Goal: Communication & Community: Ask a question

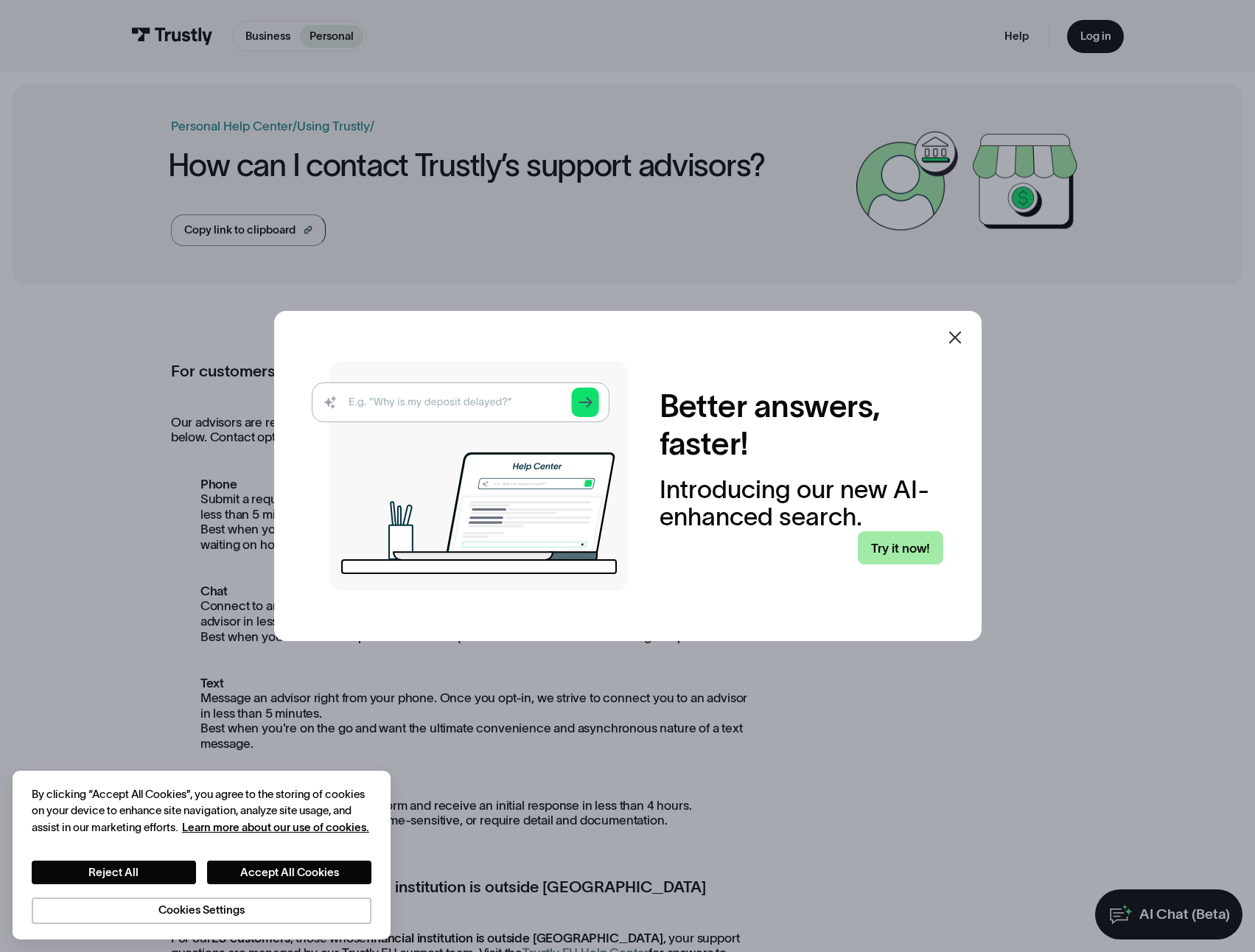
click at [910, 548] on link "Try it now!" at bounding box center [900, 548] width 85 height 33
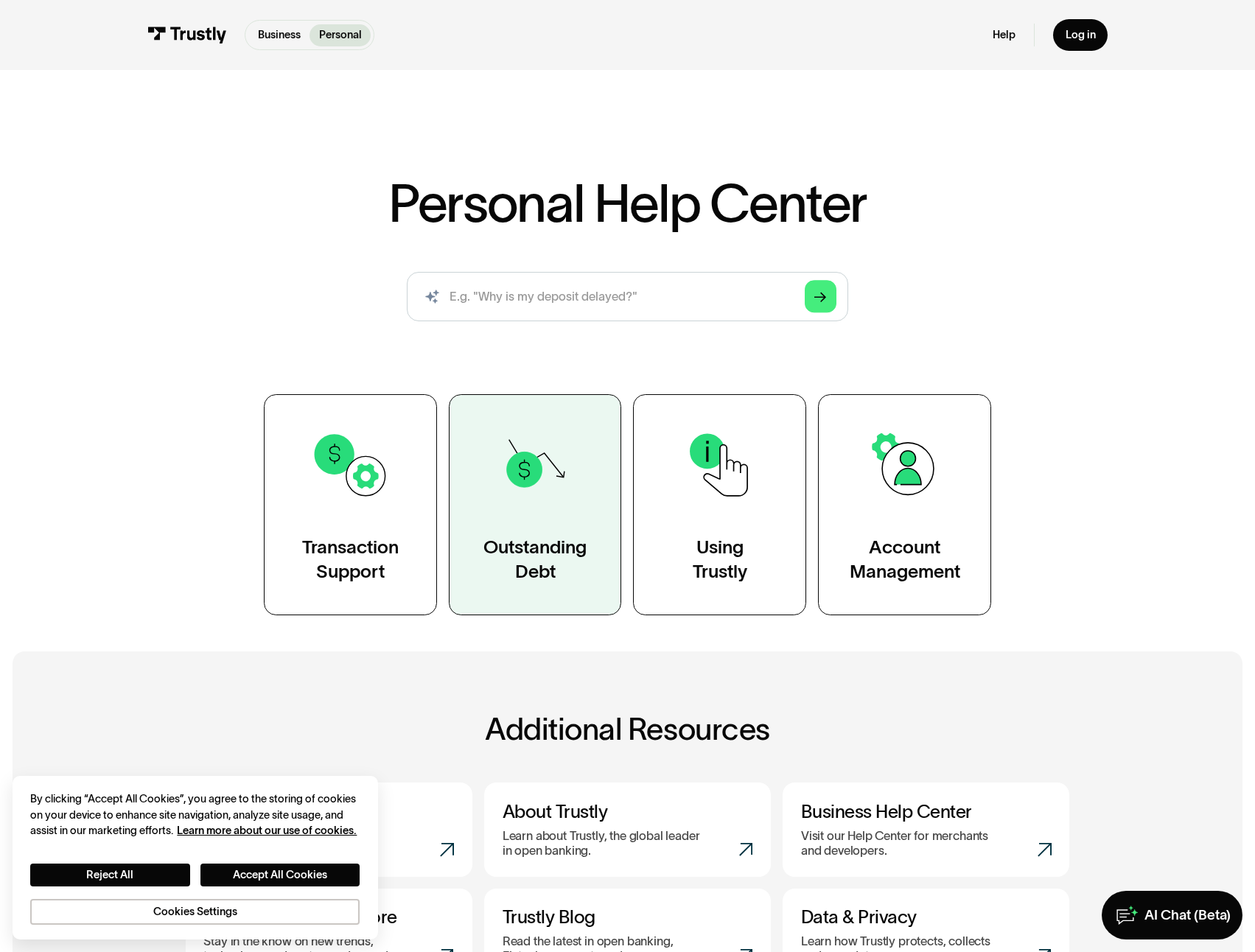
click at [537, 488] on img at bounding box center [535, 465] width 80 height 80
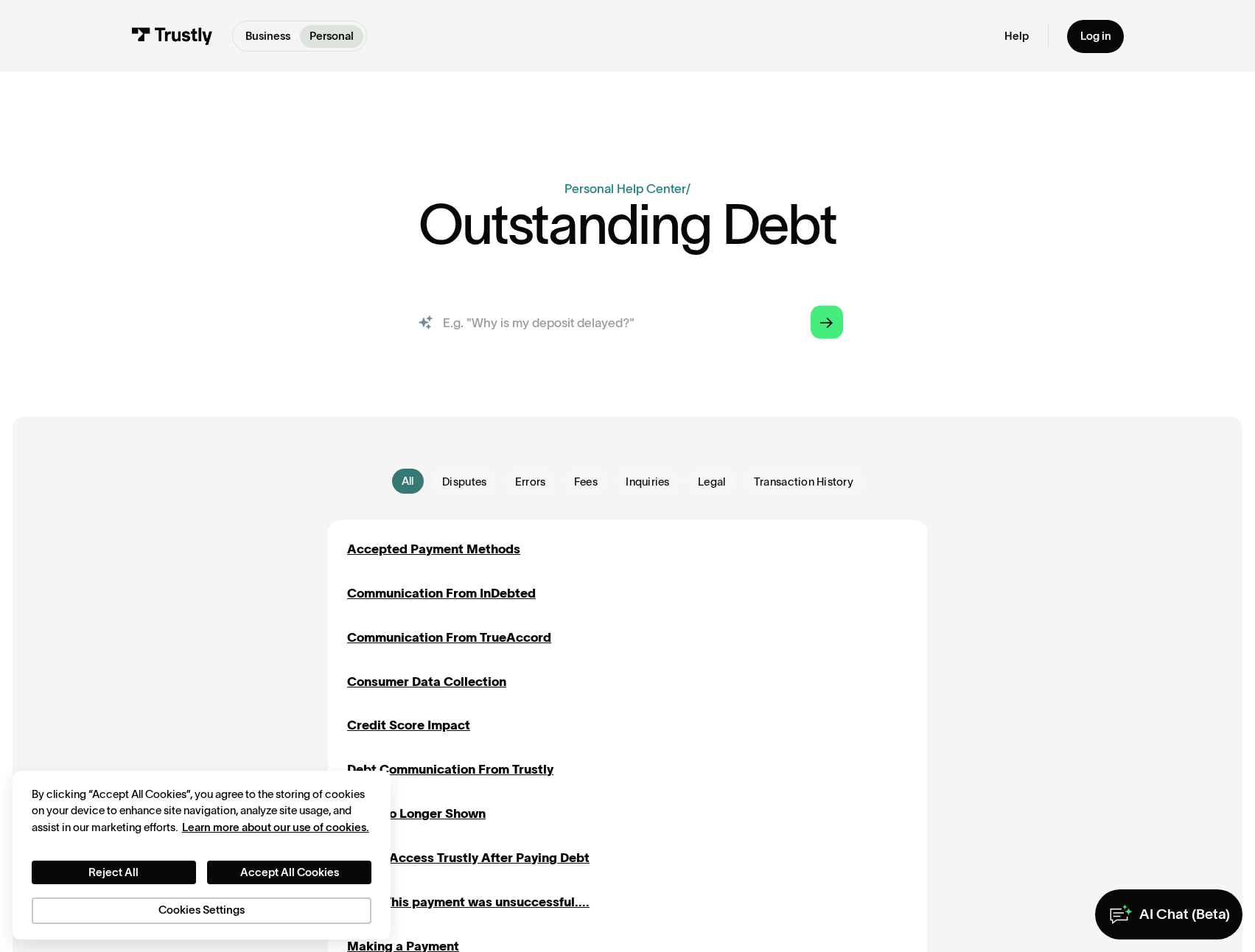
click at [630, 329] on input "search" at bounding box center [628, 322] width 457 height 50
type input "why cant I deposit into sports book"
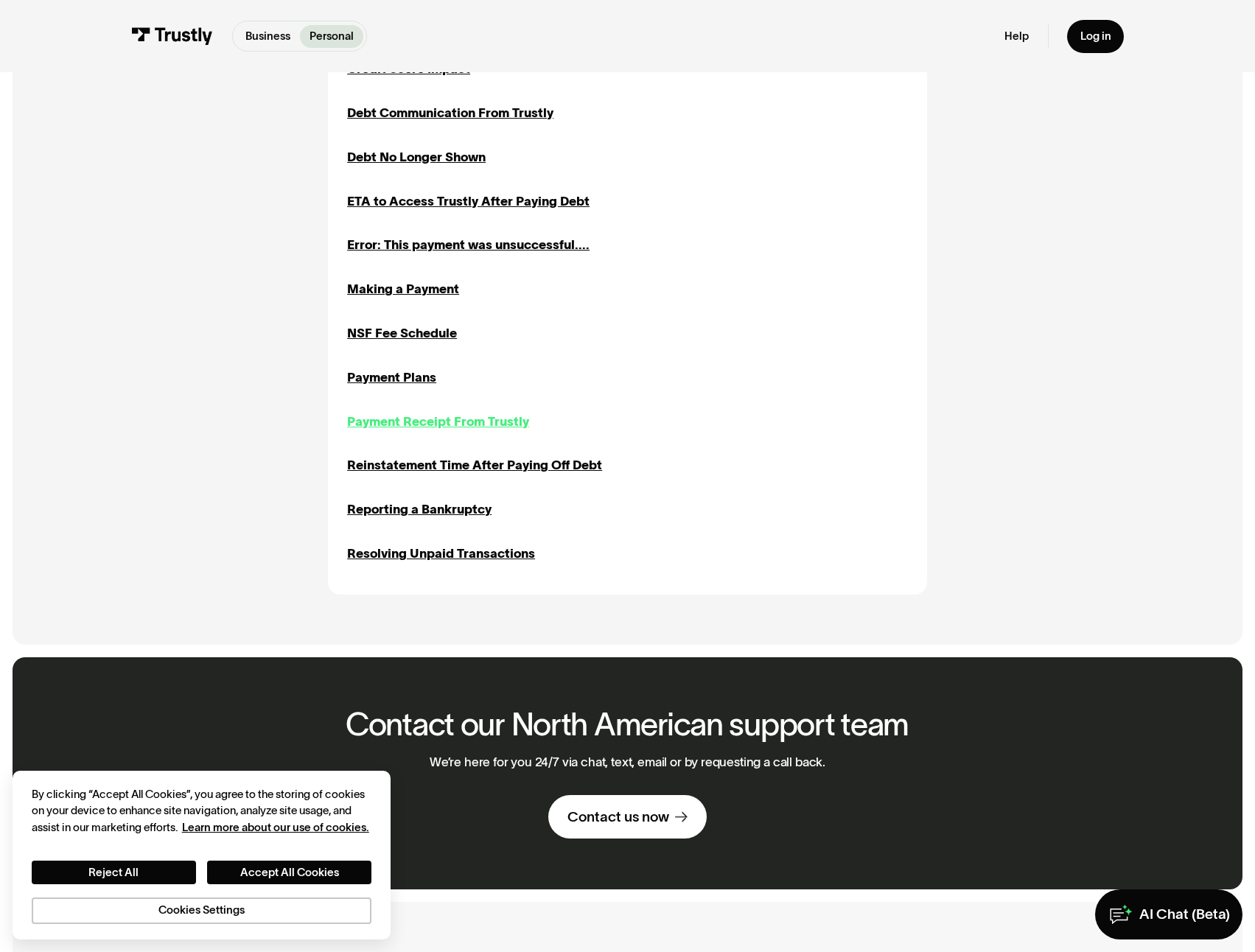
scroll to position [1326, 0]
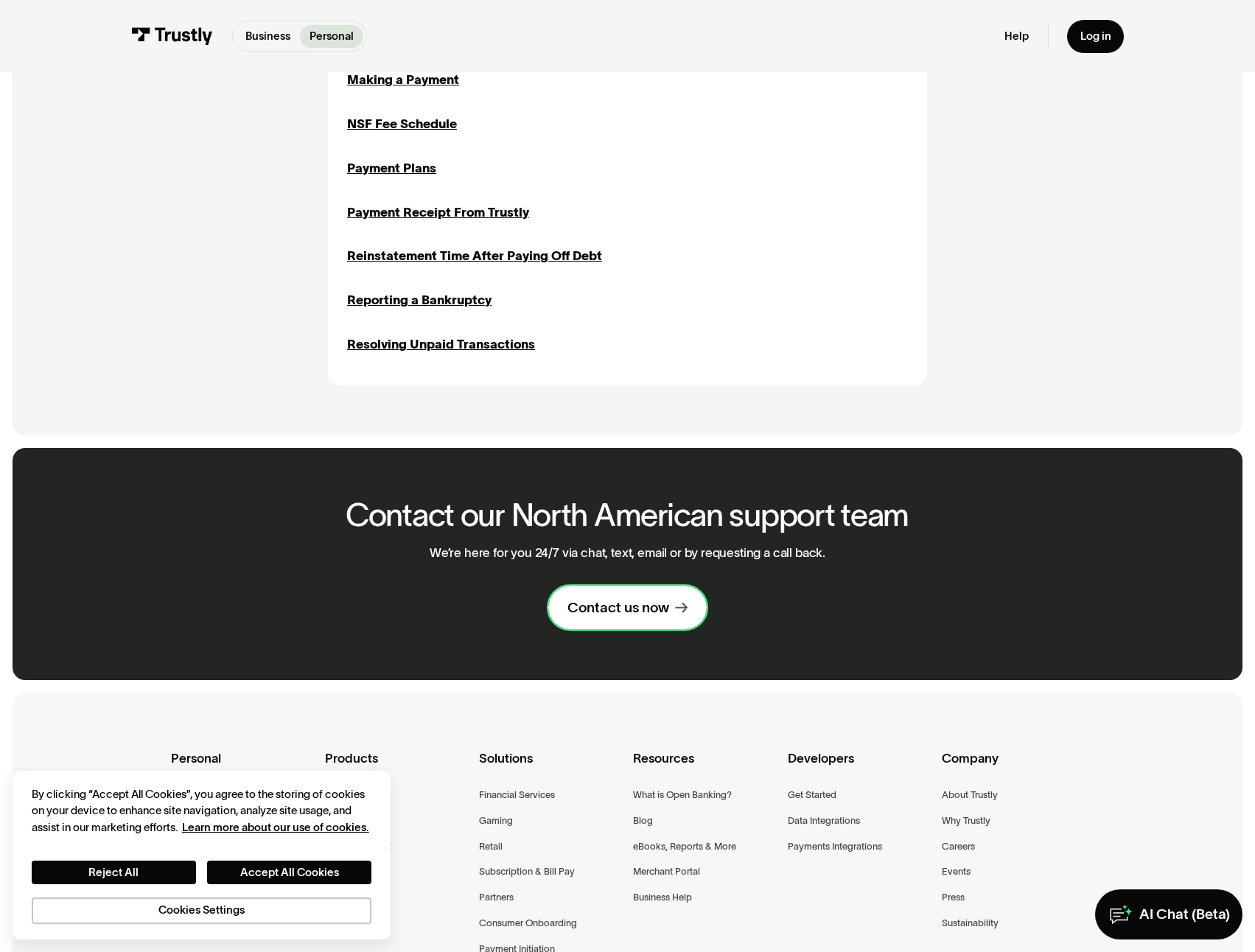
click at [619, 624] on link "Contact us now" at bounding box center [627, 607] width 158 height 43
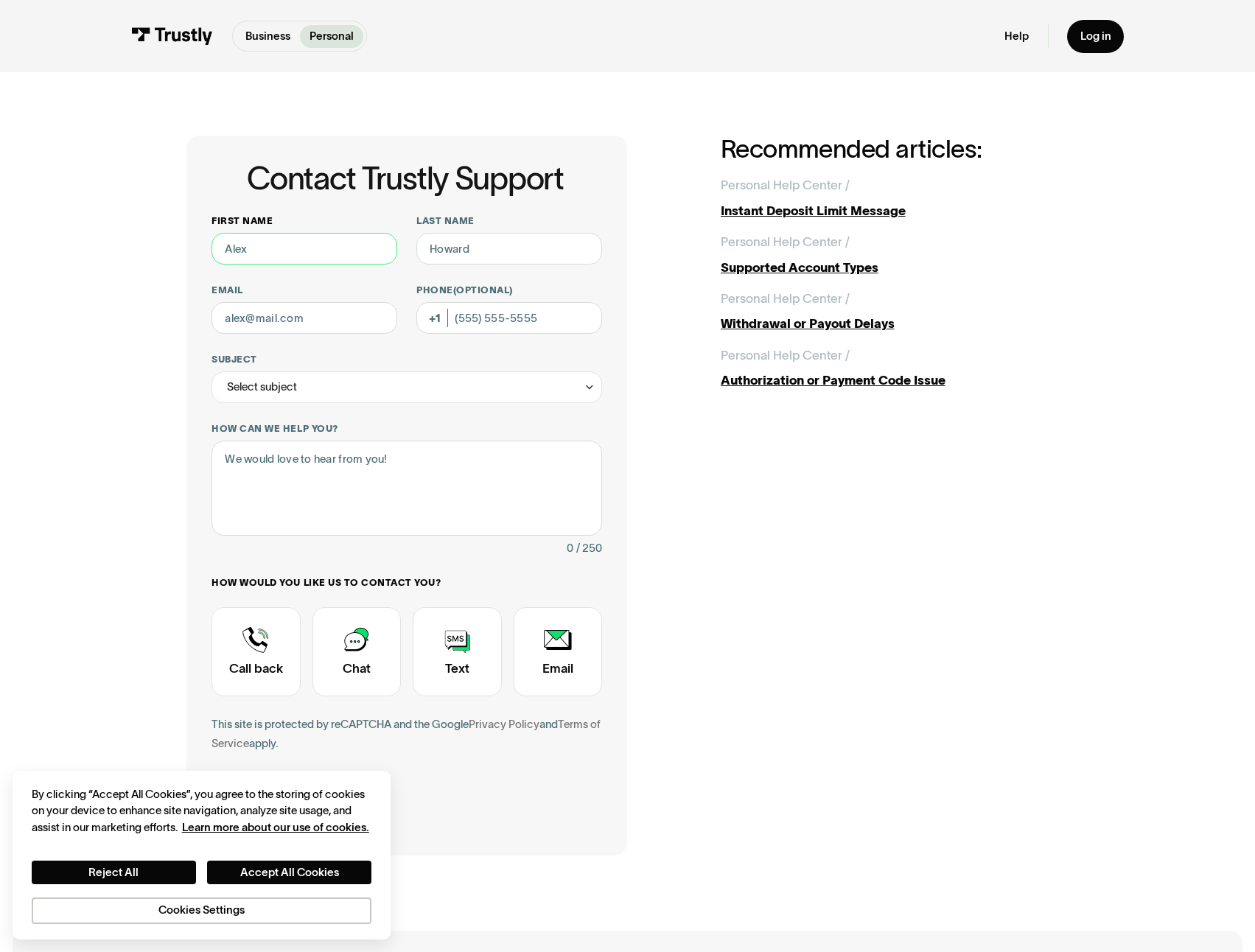
click at [328, 250] on input "First name" at bounding box center [305, 248] width 185 height 31
type input "Miles"
type input "Bastianich"
type input "Mbasti224@gmail.com"
type input "(203) 524-8880"
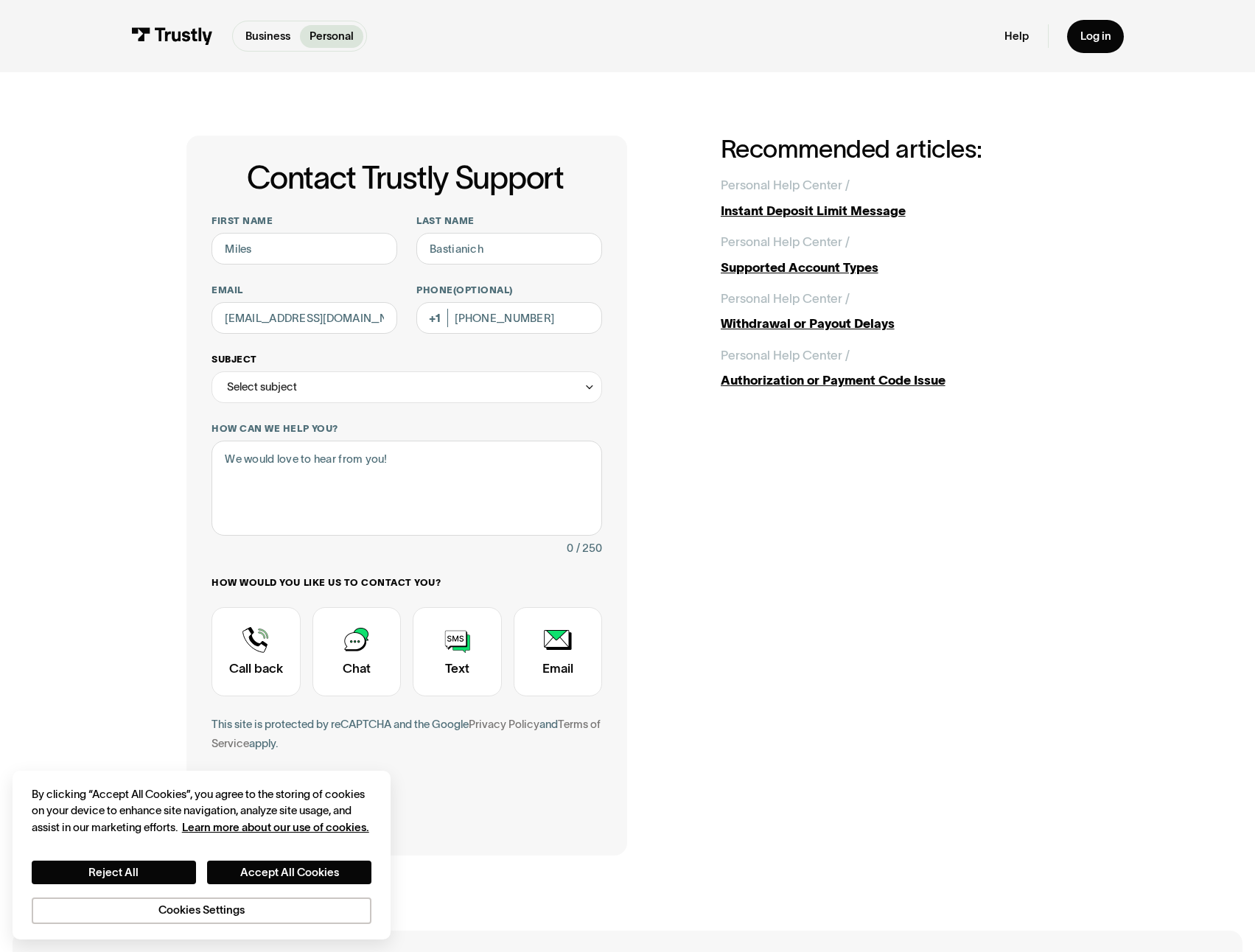
click at [359, 373] on div "Select subject" at bounding box center [407, 387] width 391 height 31
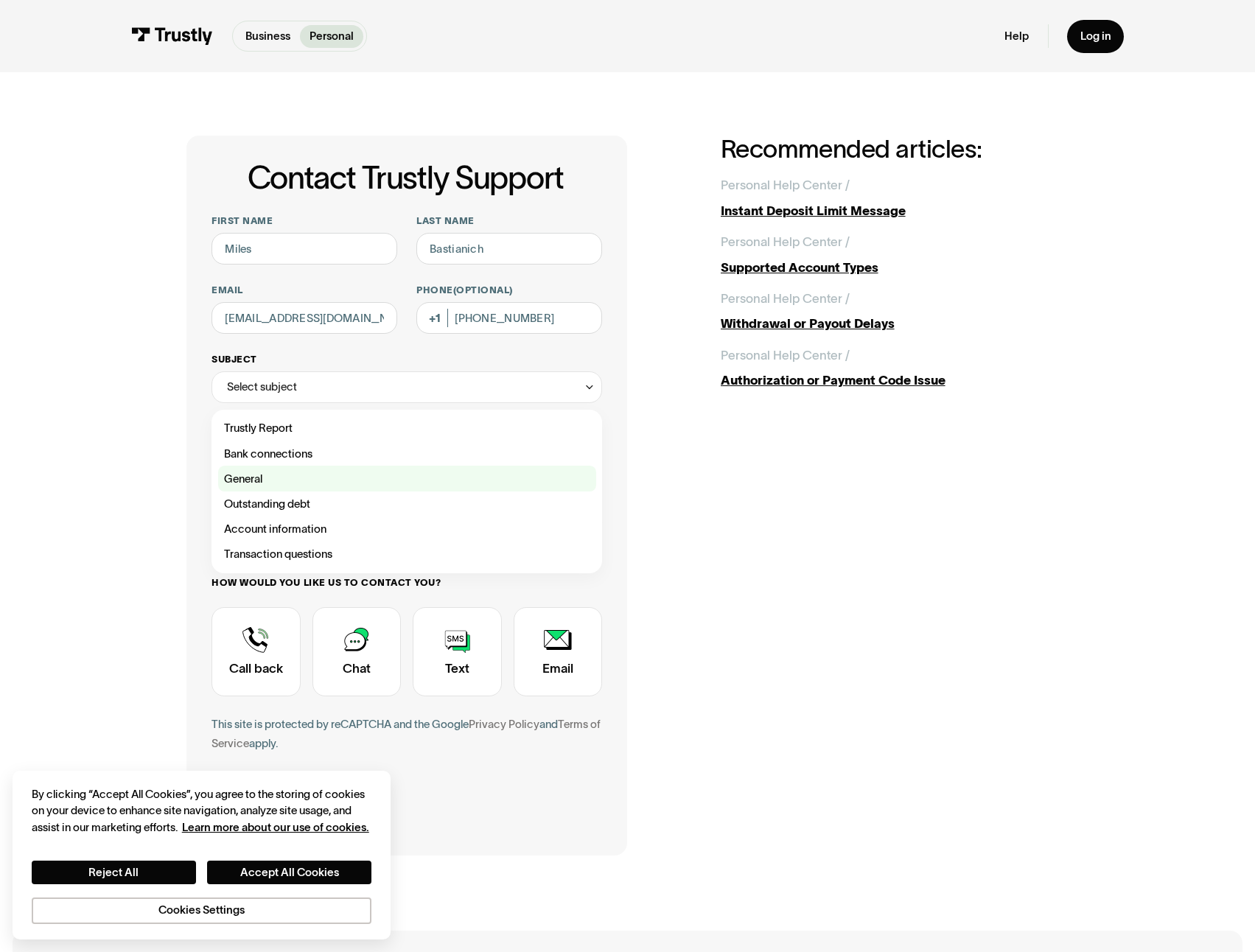
click at [360, 485] on div "Contact Trustly Support" at bounding box center [407, 477] width 378 height 25
type input "*******"
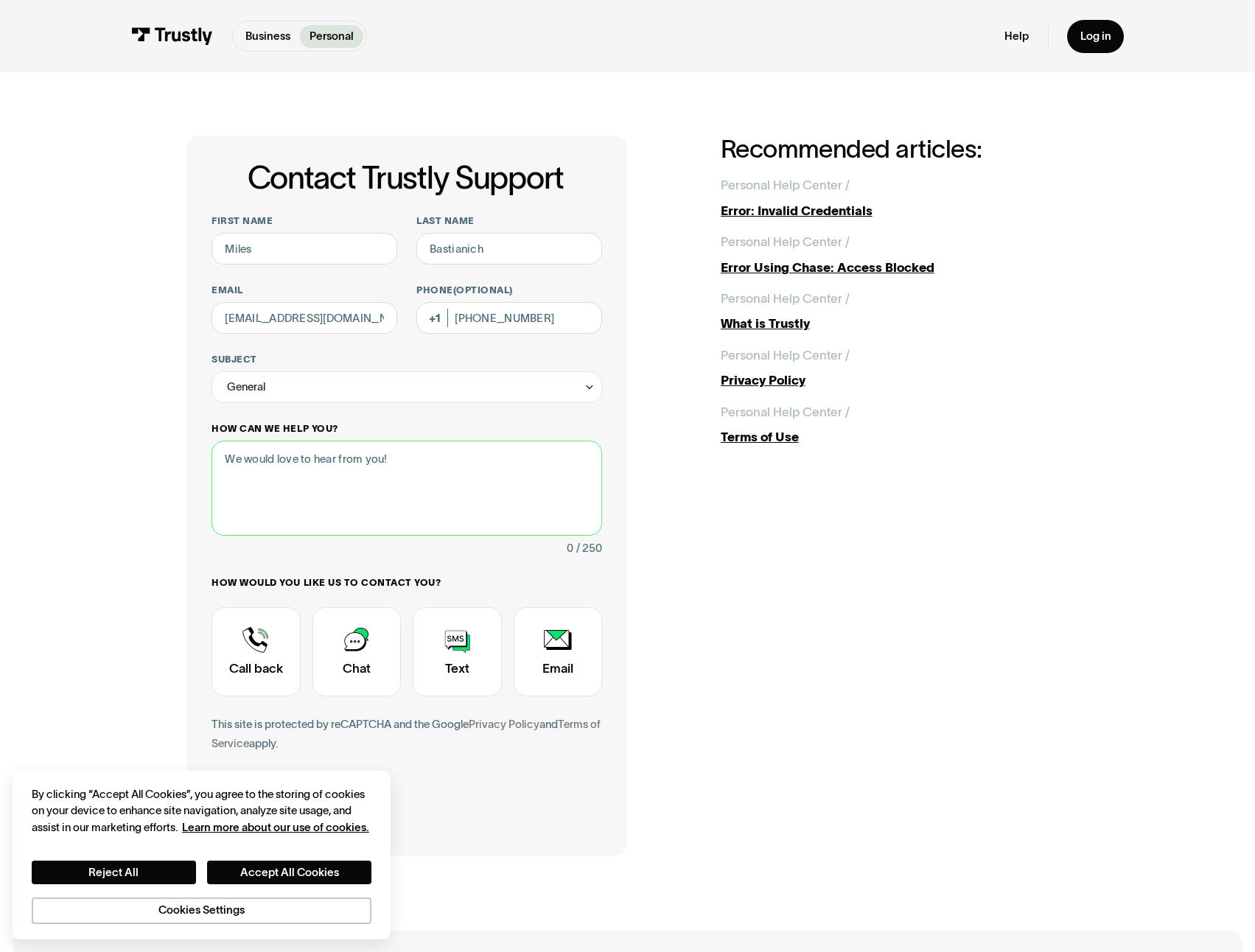
click at [343, 484] on textarea "How can we help you?" at bounding box center [407, 487] width 391 height 94
click at [286, 638] on div "Contact Trustly Support" at bounding box center [256, 652] width 88 height 89
click at [338, 510] on textarea "How can we help you?" at bounding box center [407, 487] width 391 height 94
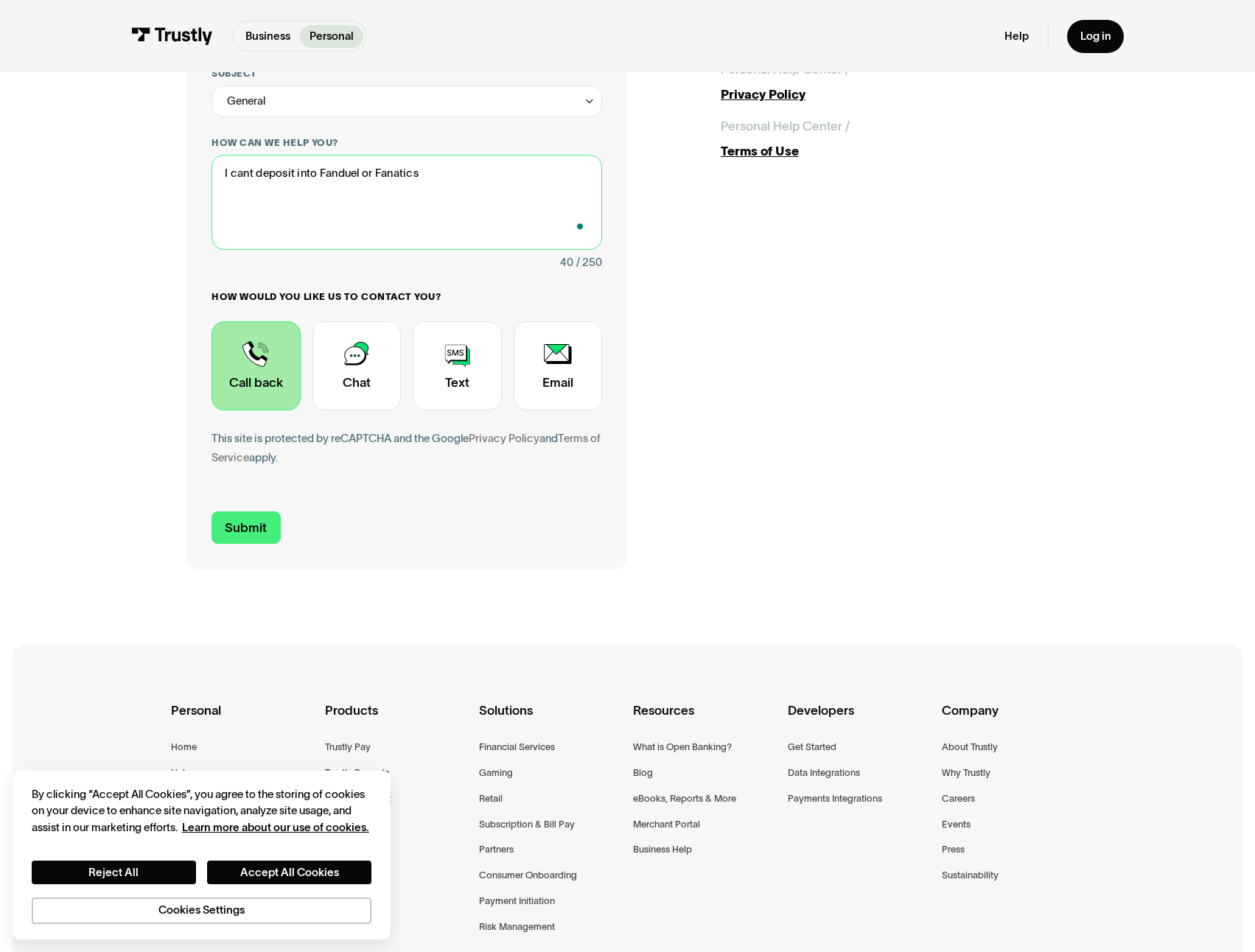
scroll to position [295, 0]
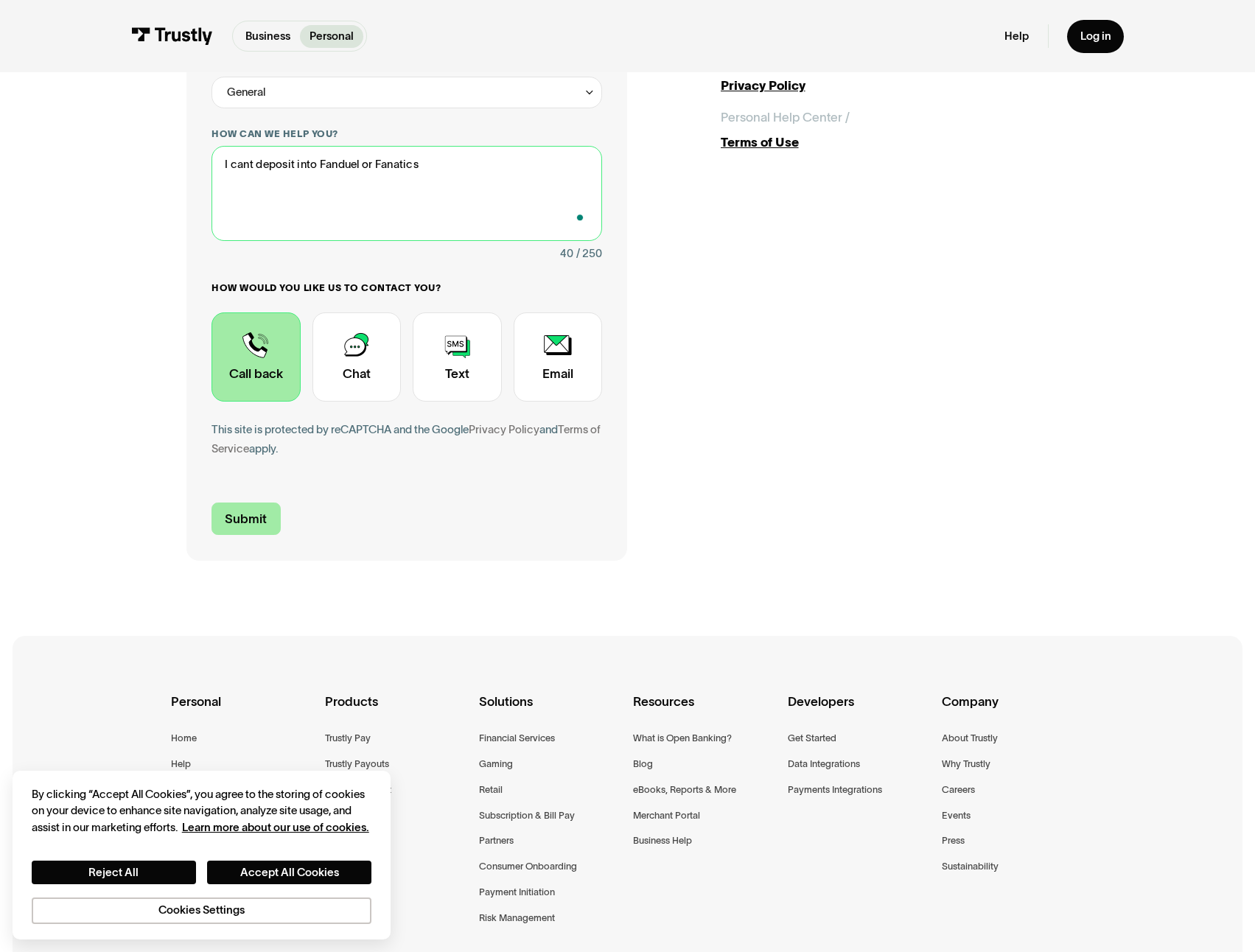
type textarea "I cant deposit into Fanduel or Fanatics"
click at [236, 510] on input "Submit" at bounding box center [246, 519] width 69 height 33
type input "+12035248880"
